Goal: Task Accomplishment & Management: Use online tool/utility

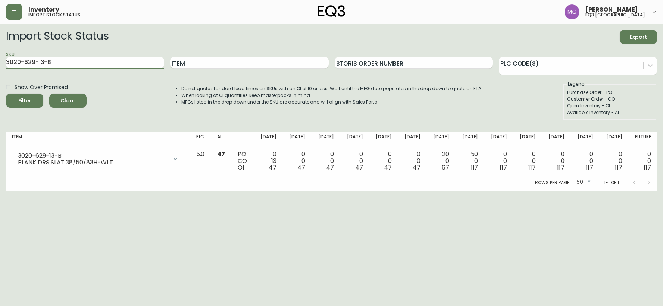
click at [76, 57] on input "3020-629-13-B" at bounding box center [85, 63] width 158 height 12
drag, startPoint x: 73, startPoint y: 60, endPoint x: 6, endPoint y: 61, distance: 67.2
click at [6, 61] on input "3020-629-13-B" at bounding box center [85, 63] width 158 height 12
click at [251, 61] on input "Item" at bounding box center [249, 63] width 158 height 12
type input "CONSTANT"
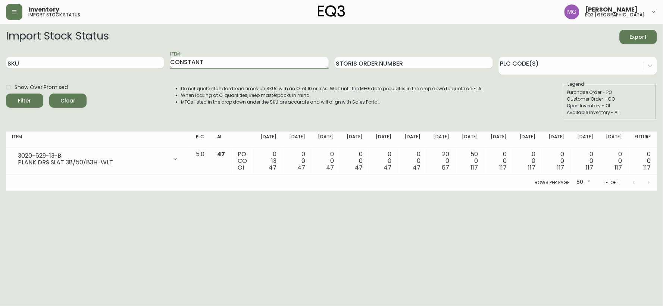
click at [6, 94] on button "Filter" at bounding box center [24, 101] width 37 height 14
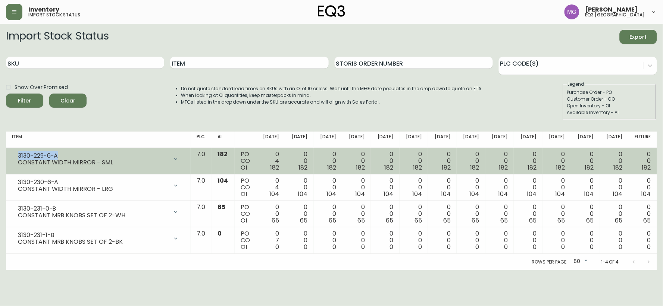
drag, startPoint x: 59, startPoint y: 154, endPoint x: 14, endPoint y: 152, distance: 45.2
click at [14, 152] on div "3130-229-6-A CONSTANT WIDTH MIRROR - SML" at bounding box center [98, 159] width 173 height 16
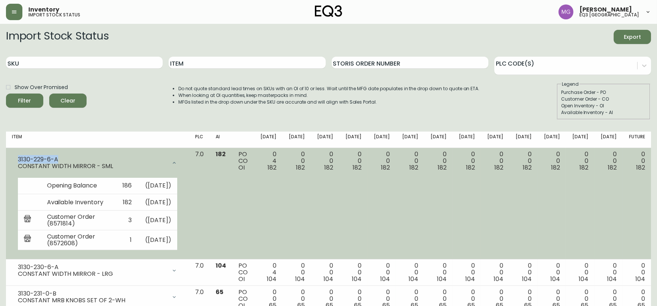
copy div "3130-229-6-A"
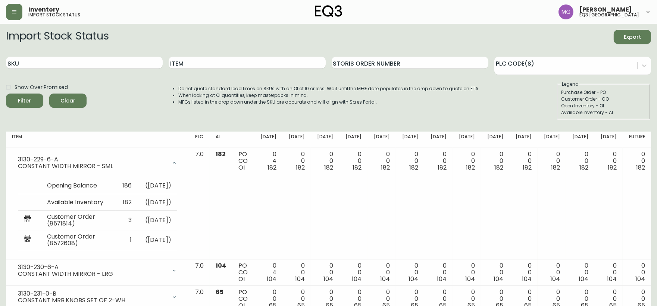
click at [561, 35] on div "Import Stock Status Export" at bounding box center [328, 37] width 645 height 14
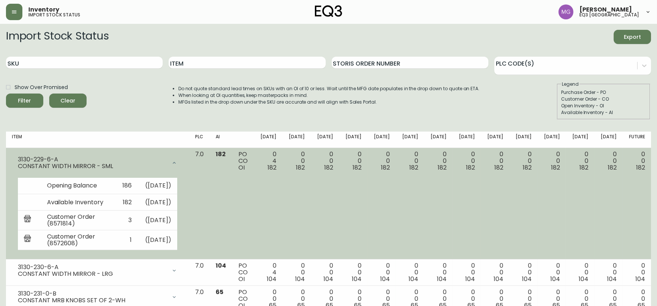
click at [581, 203] on td "0 0 182" at bounding box center [580, 204] width 28 height 112
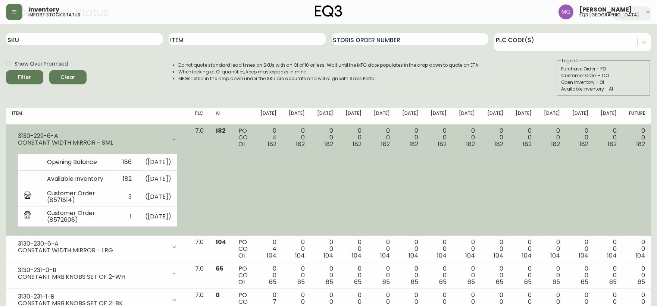
scroll to position [49, 0]
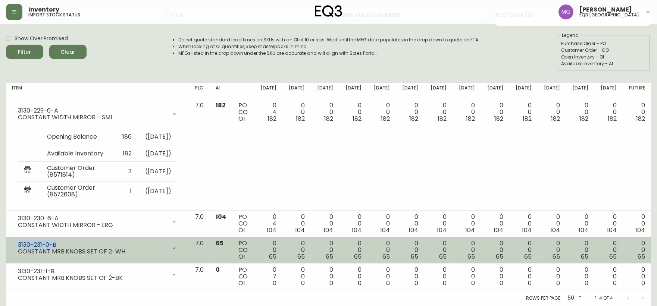
drag, startPoint x: 56, startPoint y: 244, endPoint x: 9, endPoint y: 244, distance: 47.0
click at [9, 244] on td "3130-231-0-B CONSTANT MRB KNOBS SET OF 2-WH Opening Balance 65 ( Sep 11, 2025 )…" at bounding box center [97, 250] width 183 height 26
copy div "3130-231-0-B"
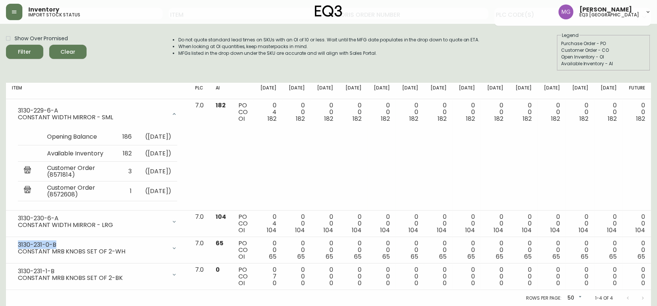
click at [541, 12] on div "Inventory import stock status Maxime Gagne eq3 quebec city" at bounding box center [328, 12] width 645 height 24
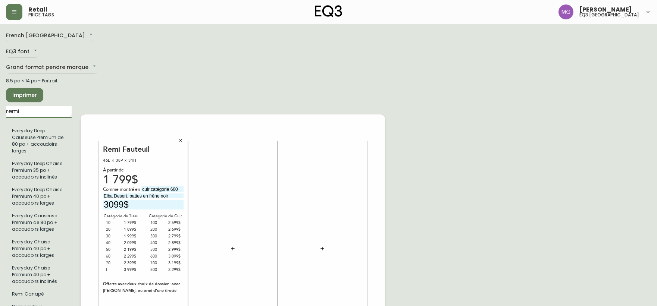
click at [27, 110] on input "remi" at bounding box center [39, 112] width 66 height 12
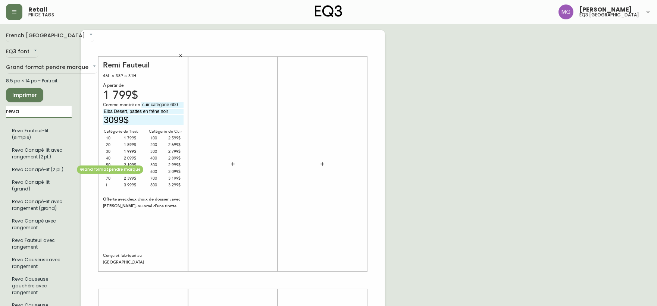
type input "reva"
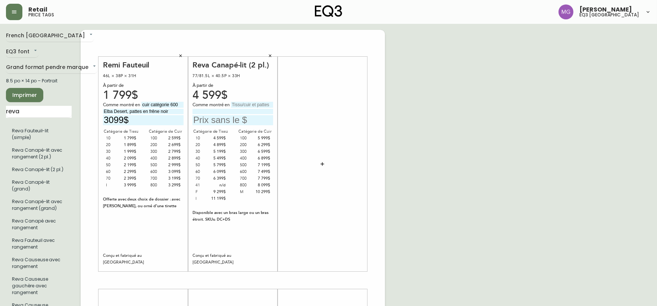
click at [251, 106] on input "text" at bounding box center [252, 105] width 42 height 6
type input "tissu catégorie 20"
click at [241, 112] on input at bounding box center [233, 111] width 81 height 5
type input "Arctic Wolf, pattes en frêne noir"
click at [499, 104] on div "French Canada fr_CA EQ3 font EQ3 Grand format pendre marque large 8.5 po × 14 p…" at bounding box center [328, 281] width 645 height 502
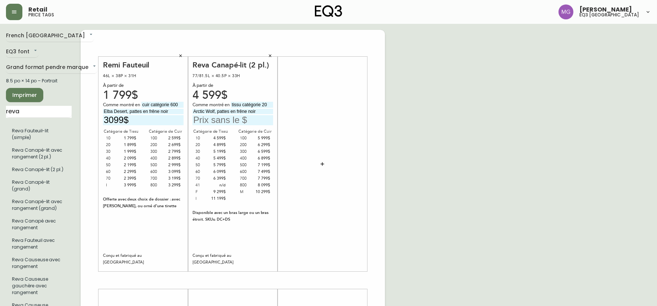
click at [240, 120] on input "text" at bounding box center [233, 120] width 81 height 10
type input "4899$"
click at [590, 124] on div "French Canada fr_CA EQ3 font EQ3 Grand format pendre marque large 8.5 po × 14 p…" at bounding box center [328, 281] width 645 height 502
drag, startPoint x: 22, startPoint y: 112, endPoint x: 4, endPoint y: 114, distance: 18.3
click at [4, 114] on main "French Canada fr_CA EQ3 font EQ3 Grand format pendre marque large 8.5 po × 14 p…" at bounding box center [328, 277] width 657 height 507
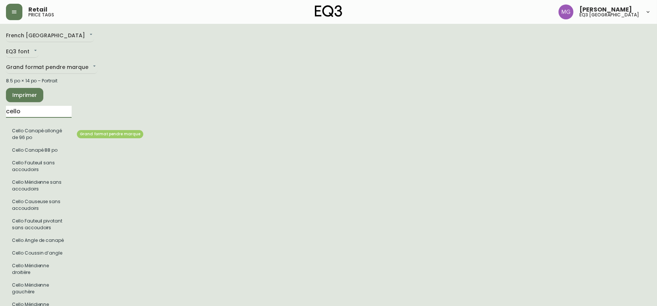
type input "cello"
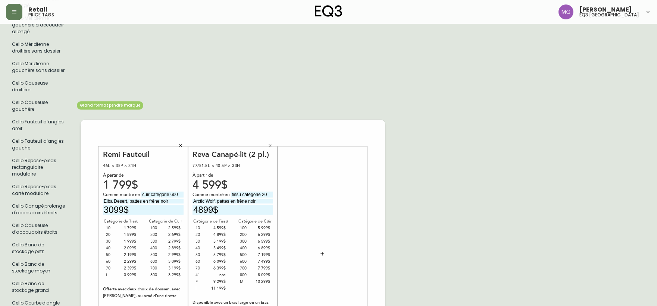
scroll to position [334, 0]
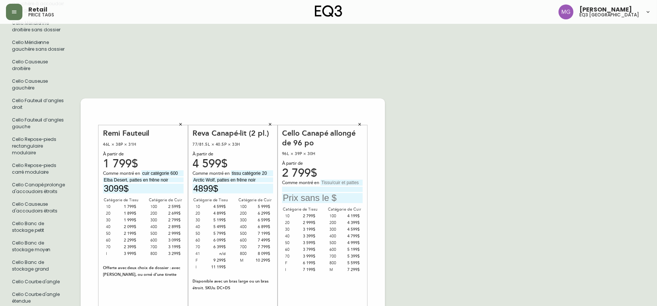
click at [317, 196] on input "text" at bounding box center [322, 198] width 81 height 10
type input "4599$"
click at [325, 183] on input "text" at bounding box center [342, 183] width 42 height 6
type input "cuir grade 300"
click at [295, 188] on input at bounding box center [322, 189] width 81 height 5
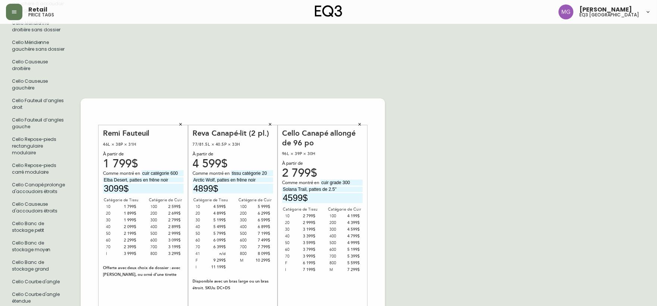
type input "Solana Trail, pattes de 2.5''"
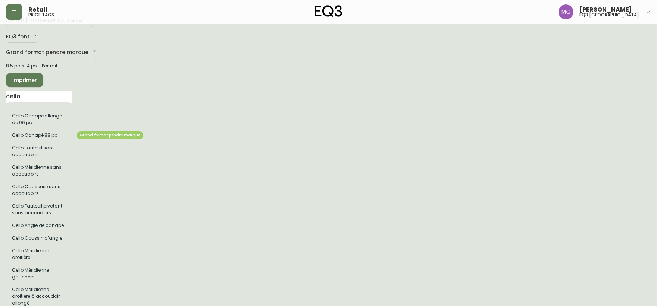
scroll to position [0, 0]
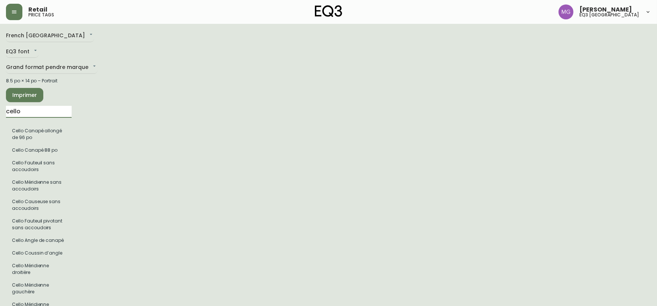
drag, startPoint x: 31, startPoint y: 116, endPoint x: 0, endPoint y: 122, distance: 31.7
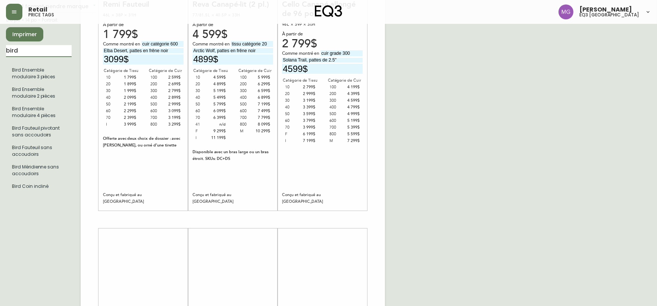
scroll to position [83, 0]
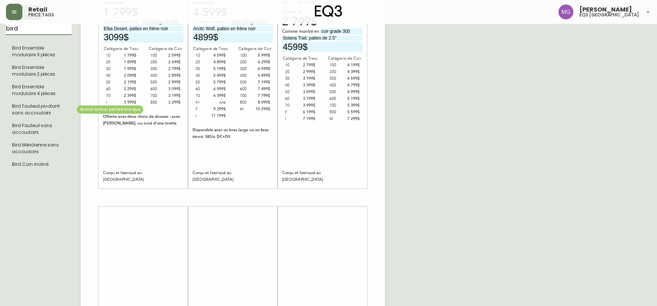
type input "bird"
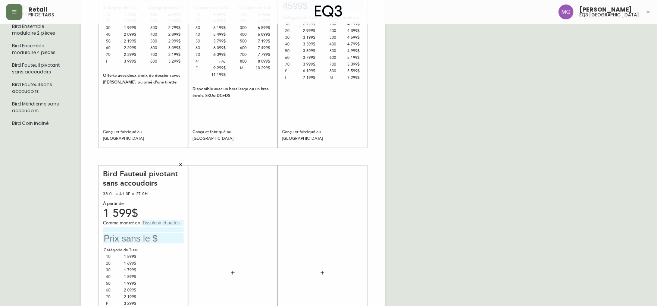
scroll to position [124, 0]
click at [147, 222] on input "text" at bounding box center [162, 223] width 42 height 6
type input "tissu catégorie 10"
click at [126, 229] on input at bounding box center [143, 229] width 81 height 5
type input "Arezzo Gold"
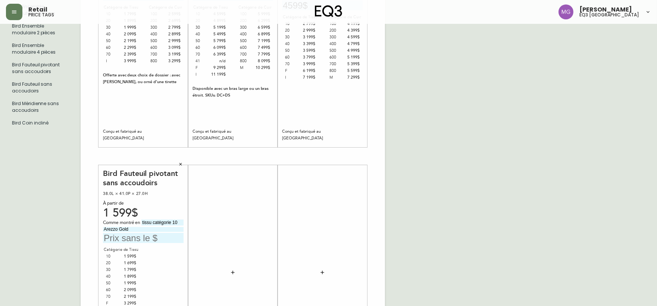
click at [144, 236] on input "text" at bounding box center [143, 238] width 81 height 10
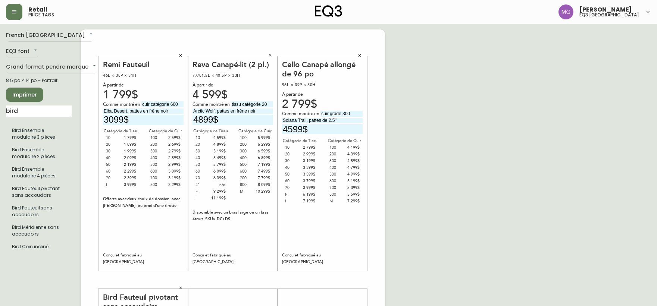
scroll to position [0, 0]
type input "1599$"
drag, startPoint x: 29, startPoint y: 116, endPoint x: 0, endPoint y: 113, distance: 29.3
click at [0, 114] on main "French Canada fr_CA EQ3 font EQ3 Grand format pendre marque large 8.5 po × 14 p…" at bounding box center [328, 277] width 657 height 507
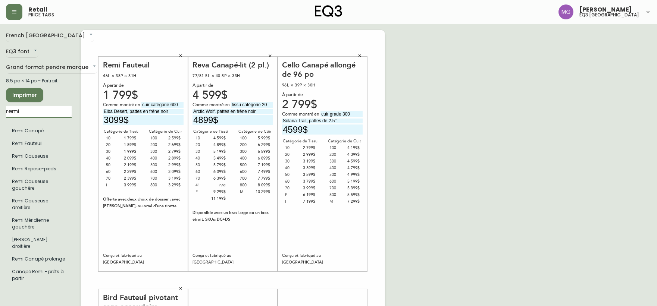
type input "remi"
click at [518, 116] on div "French Canada fr_CA EQ3 font EQ3 Grand format pendre marque large 8.5 po × 14 p…" at bounding box center [328, 281] width 645 height 502
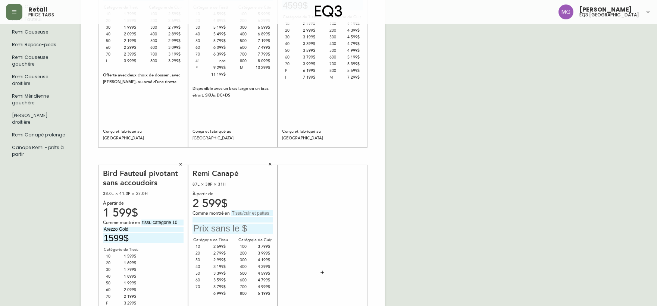
scroll to position [166, 0]
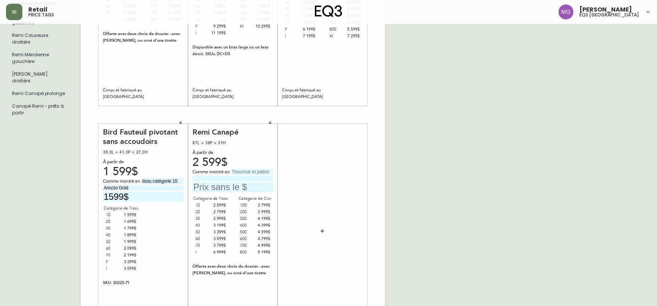
click at [243, 170] on input "text" at bounding box center [252, 172] width 42 height 6
type input "tissu catégorie 30"
click at [210, 178] on input at bounding box center [233, 178] width 81 height 5
type input "Valley Cream, pattes en noyer"
click at [203, 184] on input "text" at bounding box center [233, 187] width 81 height 10
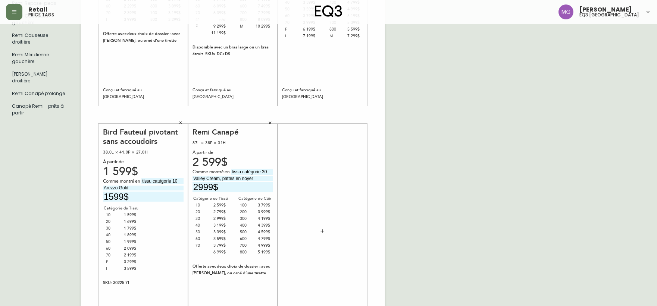
type input "2999$"
click at [502, 141] on div "French Canada fr_CA EQ3 font EQ3 Grand format pendre marque large 8.5 po × 14 p…" at bounding box center [328, 115] width 645 height 502
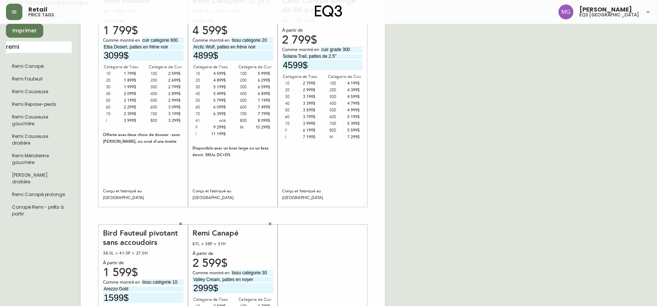
scroll to position [0, 0]
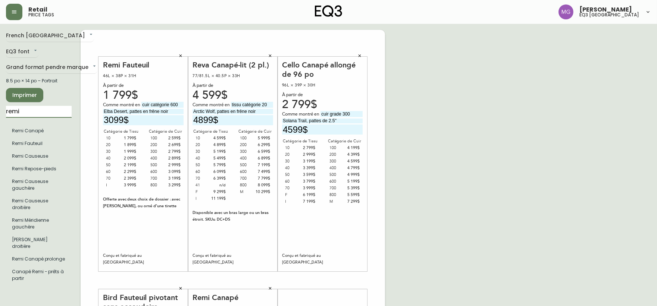
drag, startPoint x: 32, startPoint y: 111, endPoint x: 0, endPoint y: 107, distance: 32.7
click at [0, 112] on main "French Canada fr_CA EQ3 font EQ3 Grand format pendre marque large 8.5 po × 14 p…" at bounding box center [328, 277] width 657 height 507
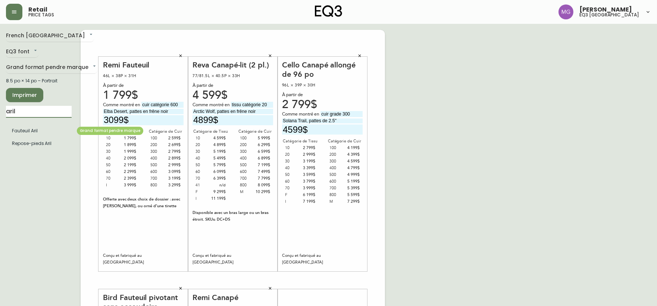
type input "aril"
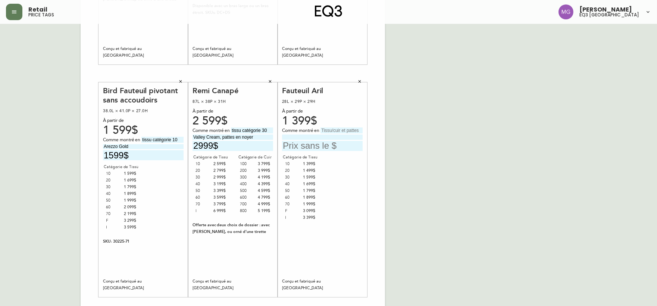
click at [312, 147] on input "text" at bounding box center [322, 146] width 81 height 10
click at [346, 129] on input "text" at bounding box center [342, 131] width 42 height 6
type input "tissu catégorie 40"
click at [328, 136] on input at bounding box center [322, 137] width 81 height 5
type input "Sheepskin"
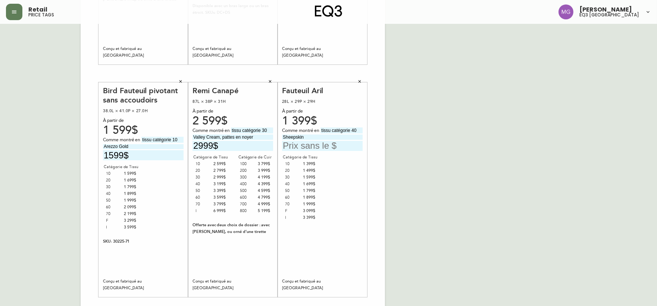
click at [320, 146] on input "text" at bounding box center [322, 146] width 81 height 10
type input "1699$"
click at [477, 79] on div "French Canada fr_CA EQ3 font EQ3 Grand format pendre marque large 8.5 po × 14 p…" at bounding box center [328, 74] width 645 height 502
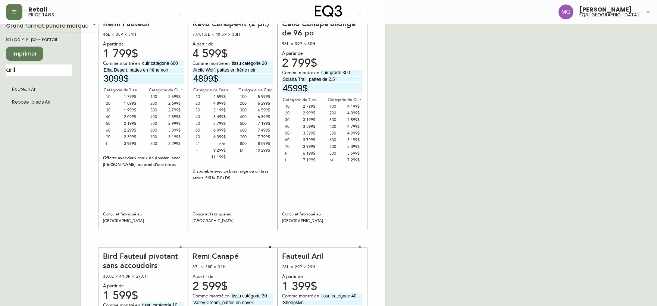
scroll to position [0, 0]
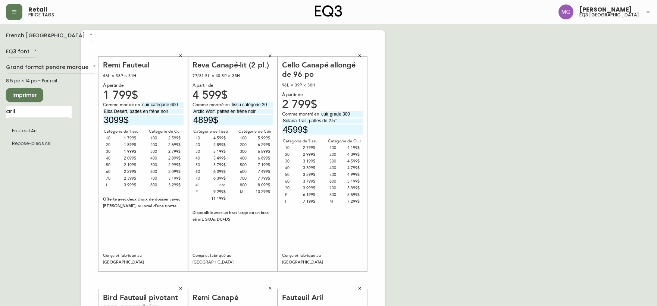
click at [25, 93] on span "Imprimer" at bounding box center [24, 95] width 25 height 9
click at [181, 57] on icon "button" at bounding box center [180, 56] width 4 height 4
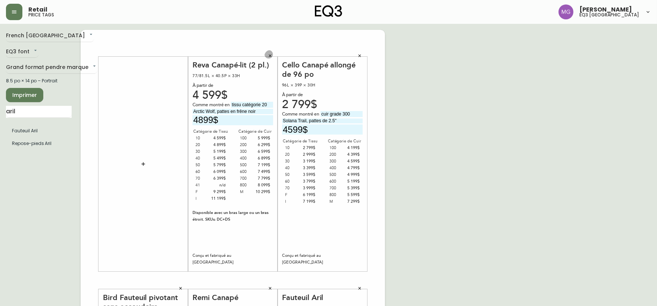
click at [270, 57] on icon "button" at bounding box center [270, 56] width 4 height 4
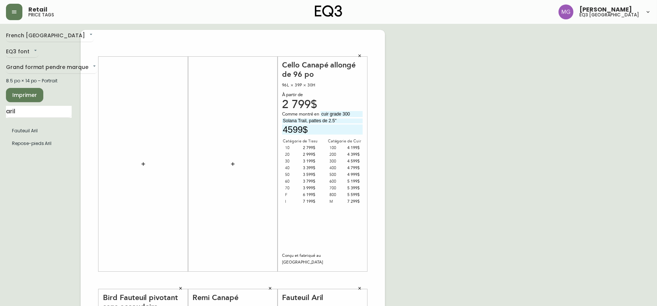
click at [360, 56] on icon "button" at bounding box center [359, 56] width 4 height 4
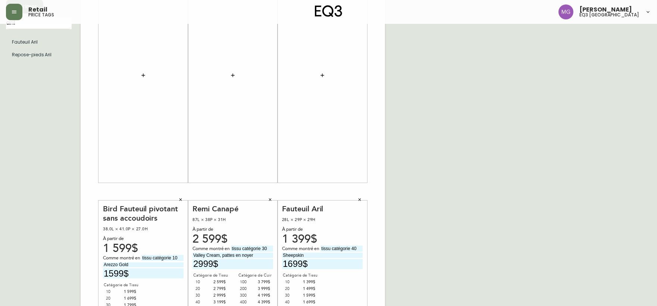
scroll to position [207, 0]
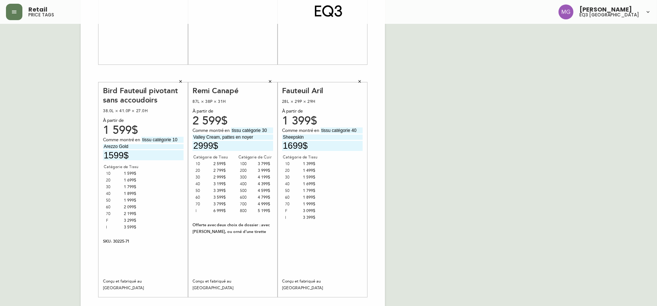
click at [180, 81] on icon "button" at bounding box center [180, 81] width 4 height 4
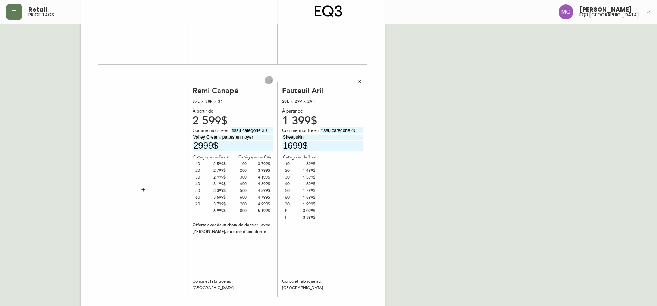
click at [270, 82] on icon "button" at bounding box center [270, 81] width 4 height 4
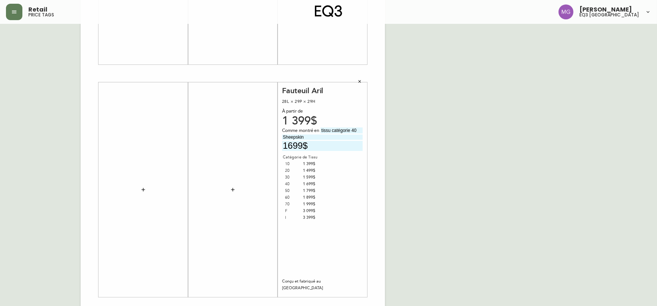
click at [360, 81] on icon "button" at bounding box center [359, 81] width 4 height 4
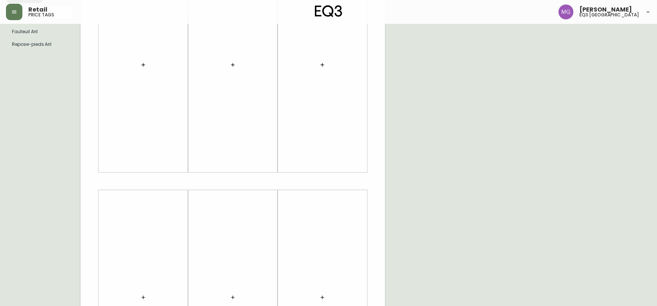
scroll to position [0, 0]
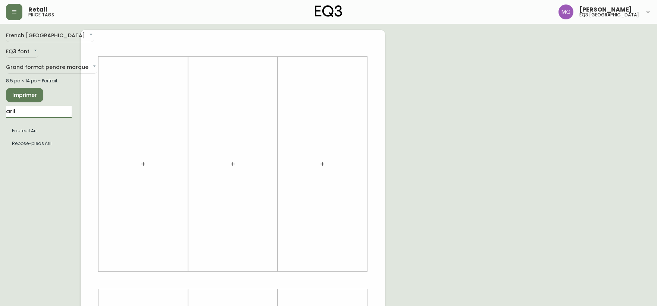
drag, startPoint x: 35, startPoint y: 111, endPoint x: 0, endPoint y: 108, distance: 34.8
click at [0, 108] on main "French Canada fr_CA EQ3 font EQ3 Grand format pendre marque large 8.5 po × 14 p…" at bounding box center [328, 277] width 657 height 507
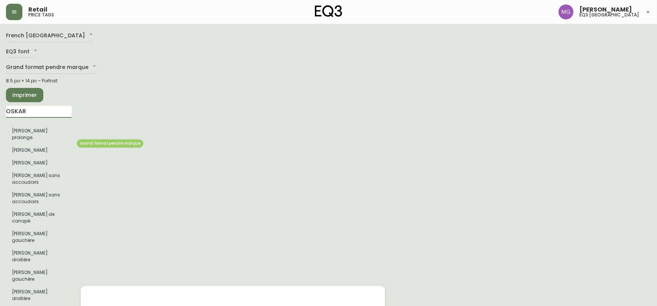
type input "OSKAR"
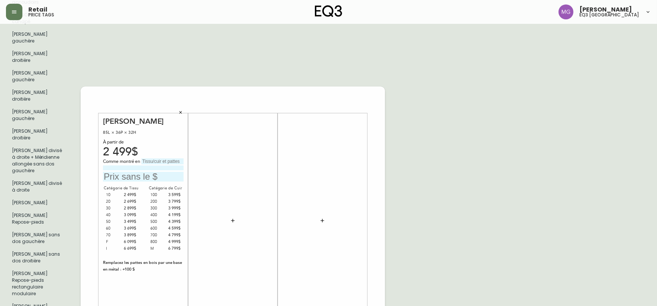
scroll to position [207, 0]
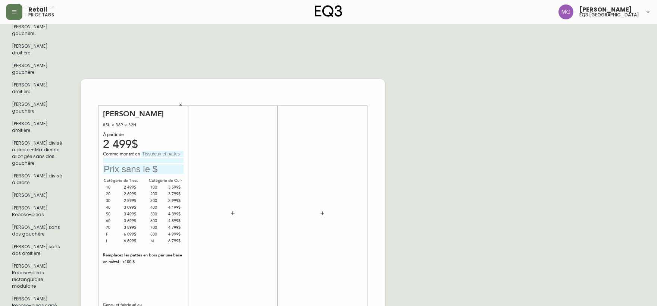
click at [181, 103] on icon "button" at bounding box center [180, 105] width 4 height 4
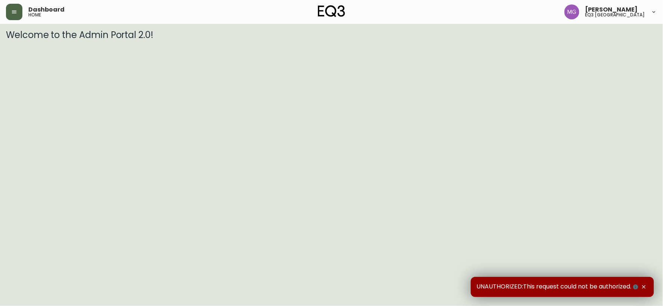
click at [15, 10] on icon "button" at bounding box center [14, 11] width 4 height 3
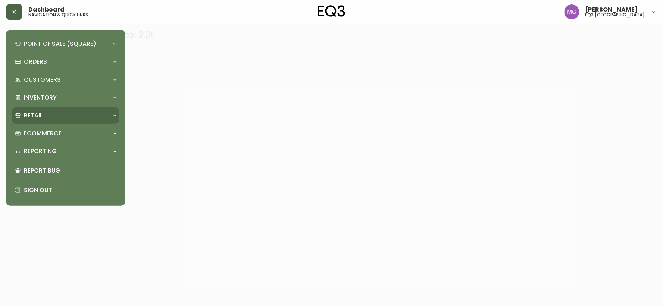
click at [38, 113] on p "Retail" at bounding box center [33, 116] width 19 height 8
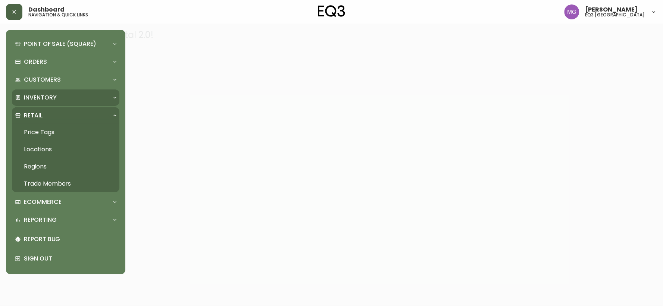
click at [38, 96] on p "Inventory" at bounding box center [40, 98] width 33 height 8
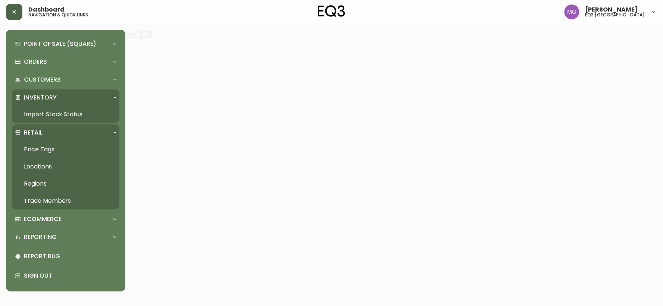
click at [41, 115] on link "Import Stock Status" at bounding box center [65, 114] width 107 height 17
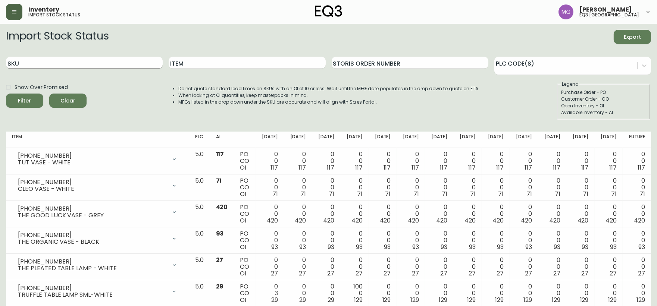
click at [70, 66] on input "SKU" at bounding box center [84, 63] width 157 height 12
paste input "7170-415-23"
click at [6, 94] on button "Filter" at bounding box center [24, 101] width 37 height 14
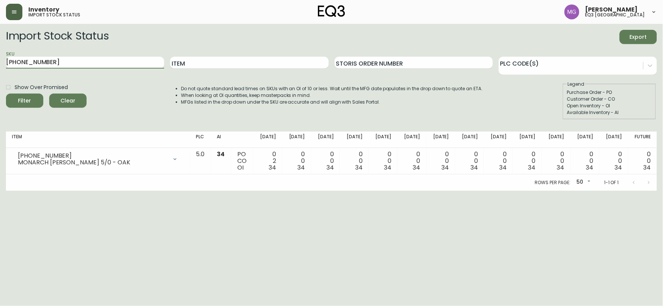
drag, startPoint x: 68, startPoint y: 62, endPoint x: 0, endPoint y: 63, distance: 67.5
click at [0, 63] on main "Import Stock Status Export SKU 7170-415-23 Item Storis Order Number PLC Code(s)…" at bounding box center [331, 107] width 663 height 167
paste input "0"
click at [6, 94] on button "Filter" at bounding box center [24, 101] width 37 height 14
drag, startPoint x: 75, startPoint y: 64, endPoint x: 0, endPoint y: 65, distance: 75.4
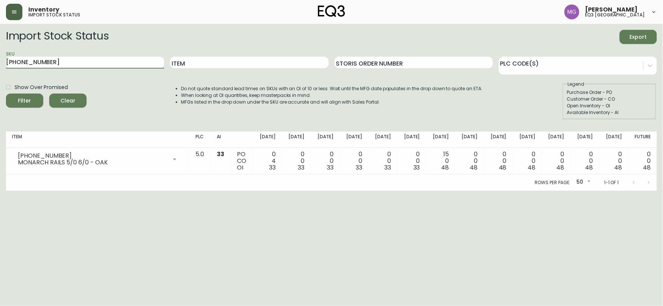
click at [0, 65] on main "Import Stock Status Export SKU 7170-405-23 Item Storis Order Number PLC Code(s)…" at bounding box center [331, 107] width 663 height 167
paste input "2"
click at [6, 94] on button "Filter" at bounding box center [24, 101] width 37 height 14
drag, startPoint x: 120, startPoint y: 58, endPoint x: 0, endPoint y: 57, distance: 120.2
click at [0, 68] on main "Import Stock Status Export SKU 7170-425-23 Item Storis Order Number PLC Code(s)…" at bounding box center [331, 107] width 663 height 167
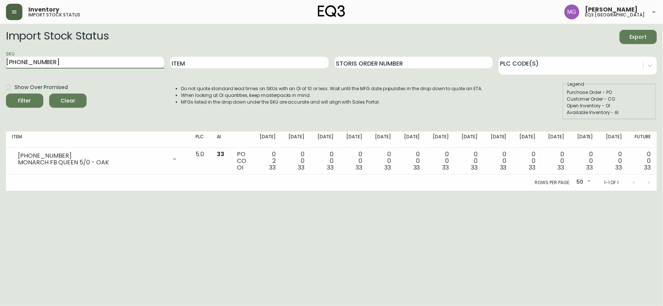
paste input "3050-473-1"
type input "3050-473-1"
click at [6, 94] on button "Filter" at bounding box center [24, 101] width 37 height 14
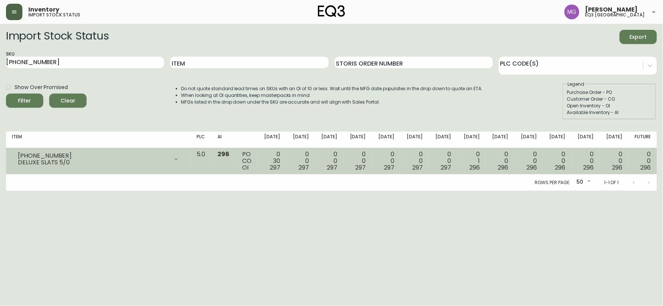
drag, startPoint x: 615, startPoint y: 266, endPoint x: 563, endPoint y: 158, distance: 119.0
click at [615, 191] on html "Inventory import stock status Maxime Gagne eq3 quebec city Import Stock Status …" at bounding box center [331, 95] width 663 height 191
